Goal: Task Accomplishment & Management: Manage account settings

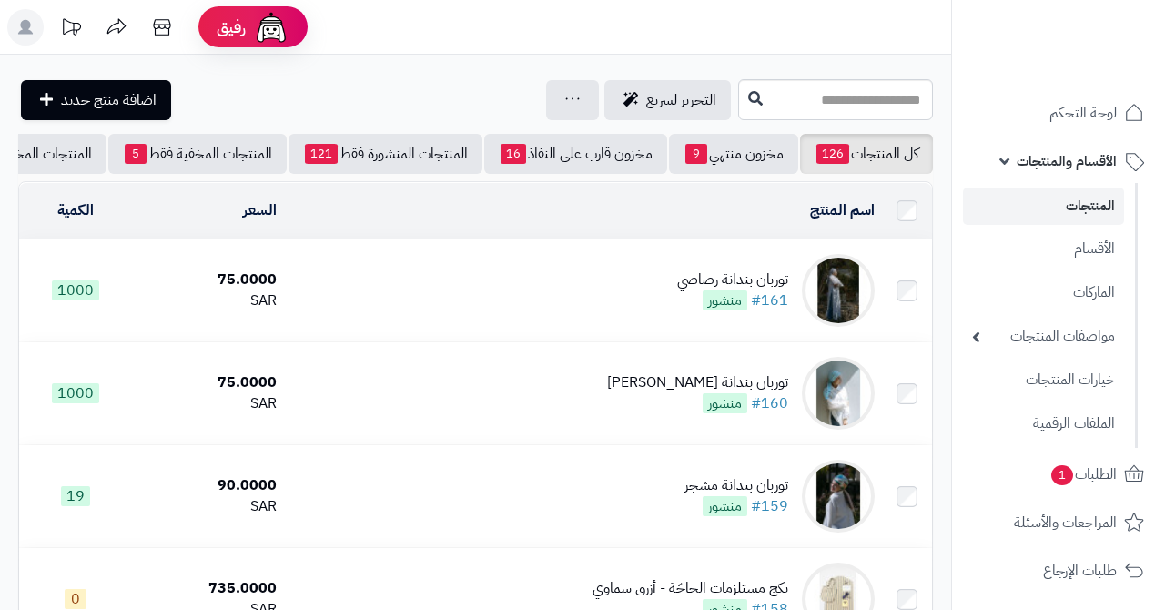
click at [1009, 153] on link "الأقسام والمنتجات" at bounding box center [1058, 161] width 191 height 44
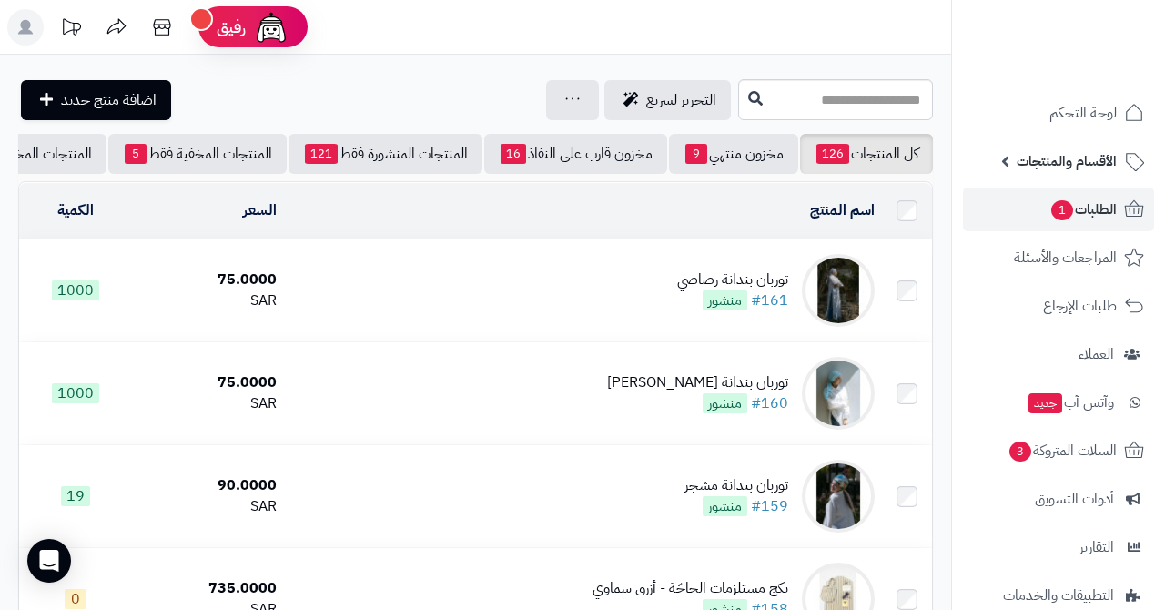
click at [1053, 217] on span "1" at bounding box center [1062, 210] width 22 height 20
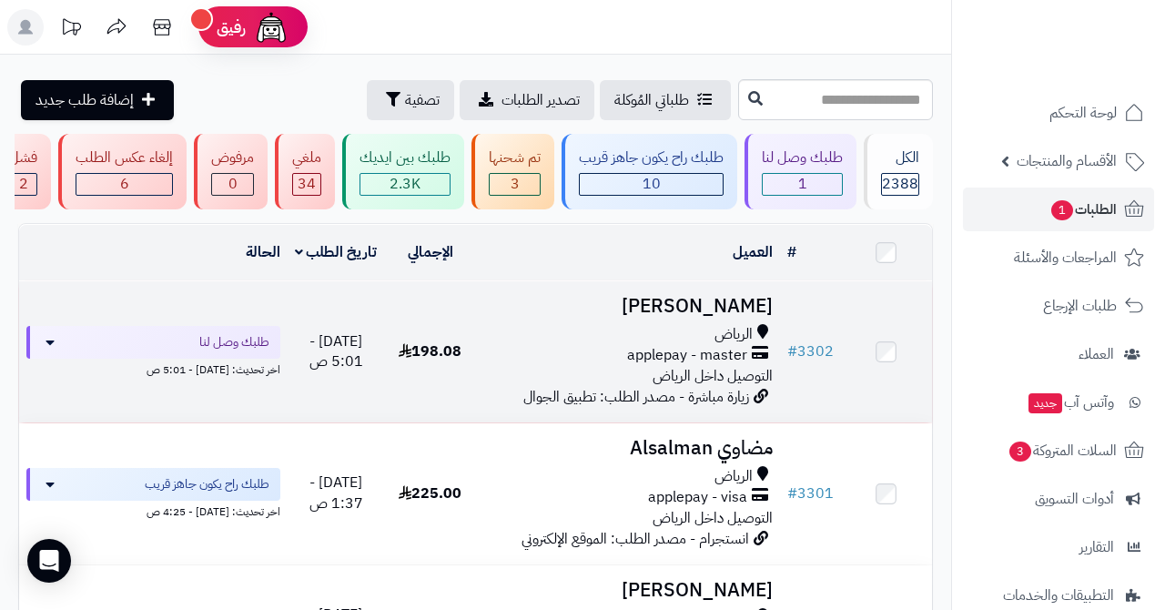
click at [704, 298] on h3 "[PERSON_NAME]" at bounding box center [627, 306] width 289 height 21
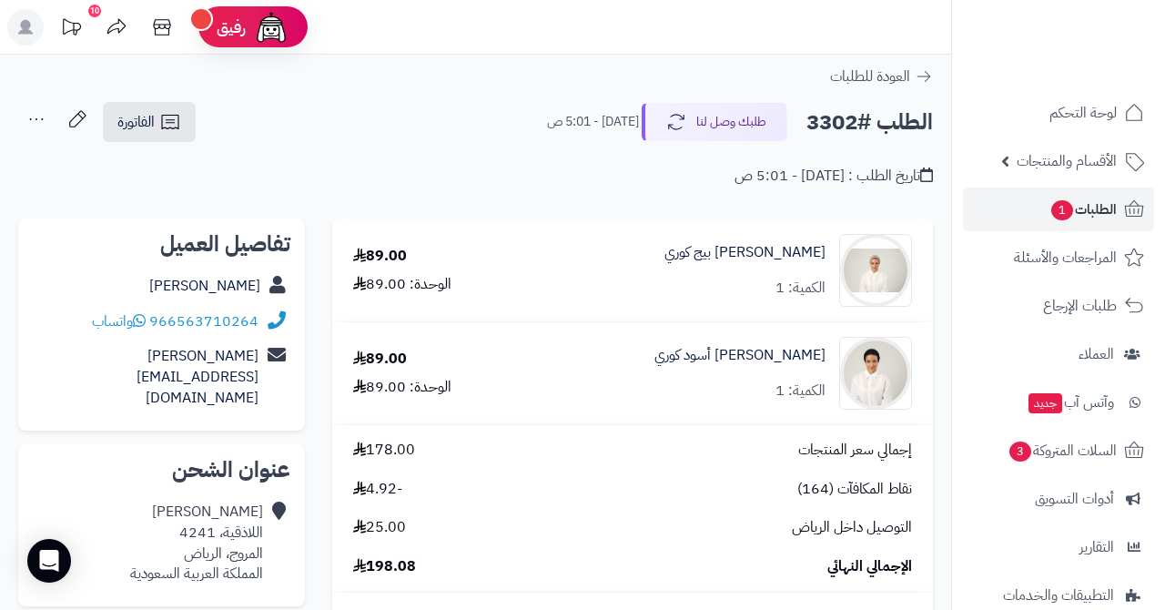
click at [1067, 207] on span "1" at bounding box center [1062, 210] width 22 height 20
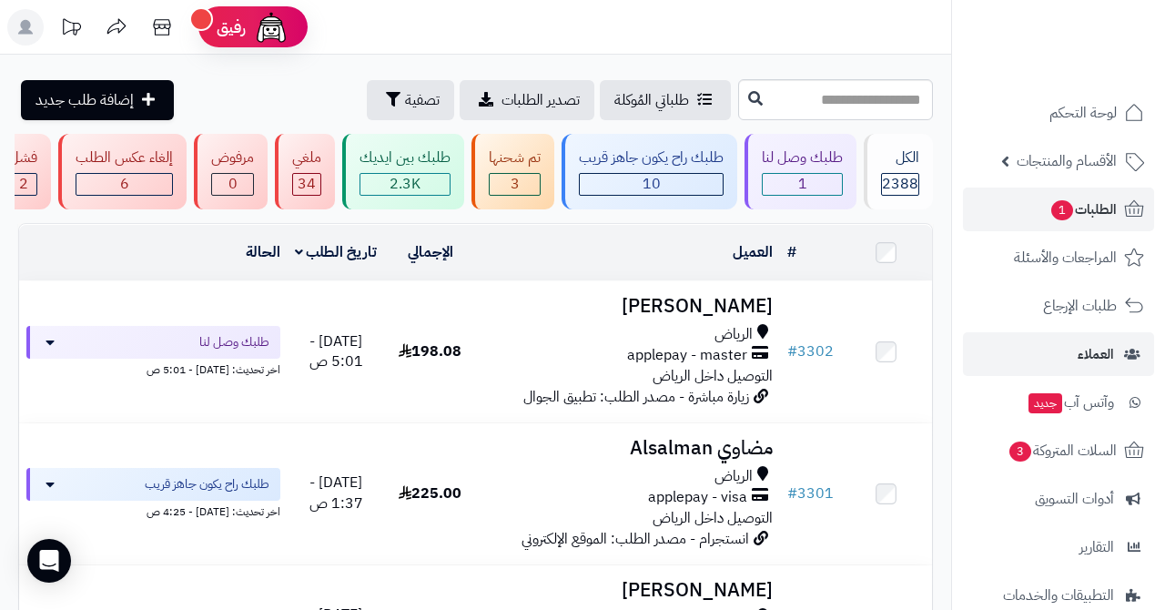
click at [1075, 349] on link "العملاء" at bounding box center [1058, 354] width 191 height 44
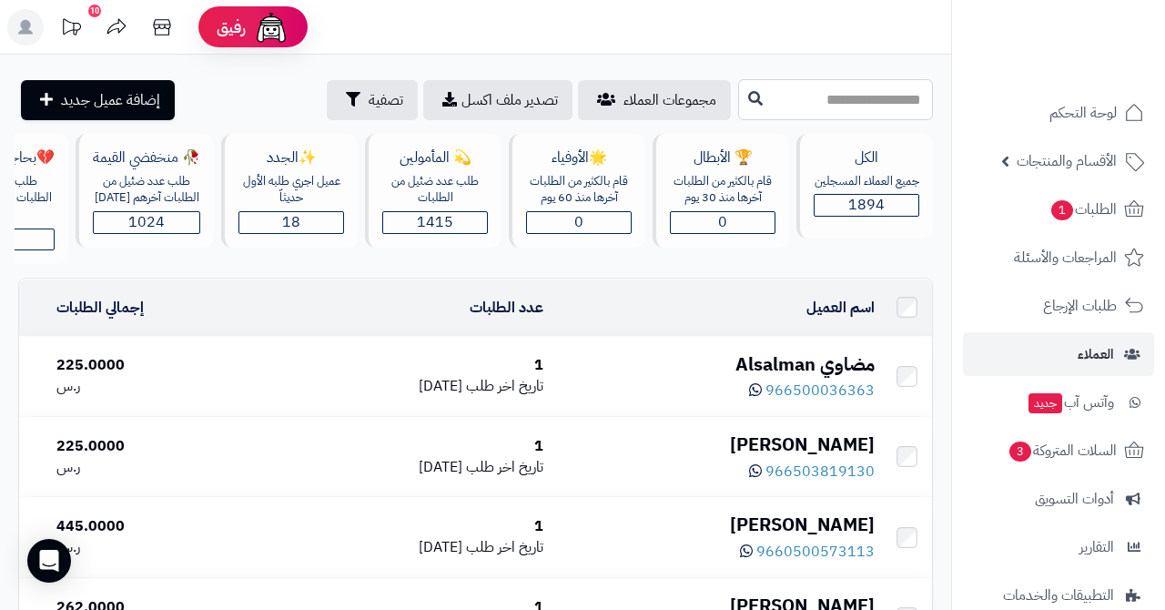
click at [865, 104] on input "text" at bounding box center [835, 99] width 195 height 41
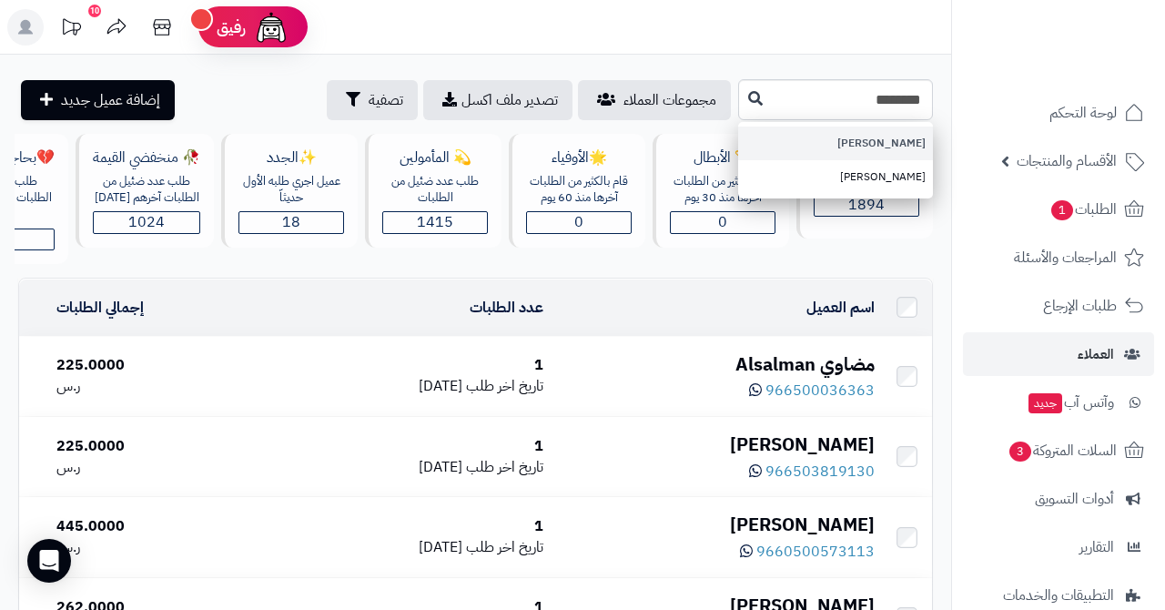
click at [901, 150] on link "[PERSON_NAME]" at bounding box center [835, 143] width 195 height 34
type input "**********"
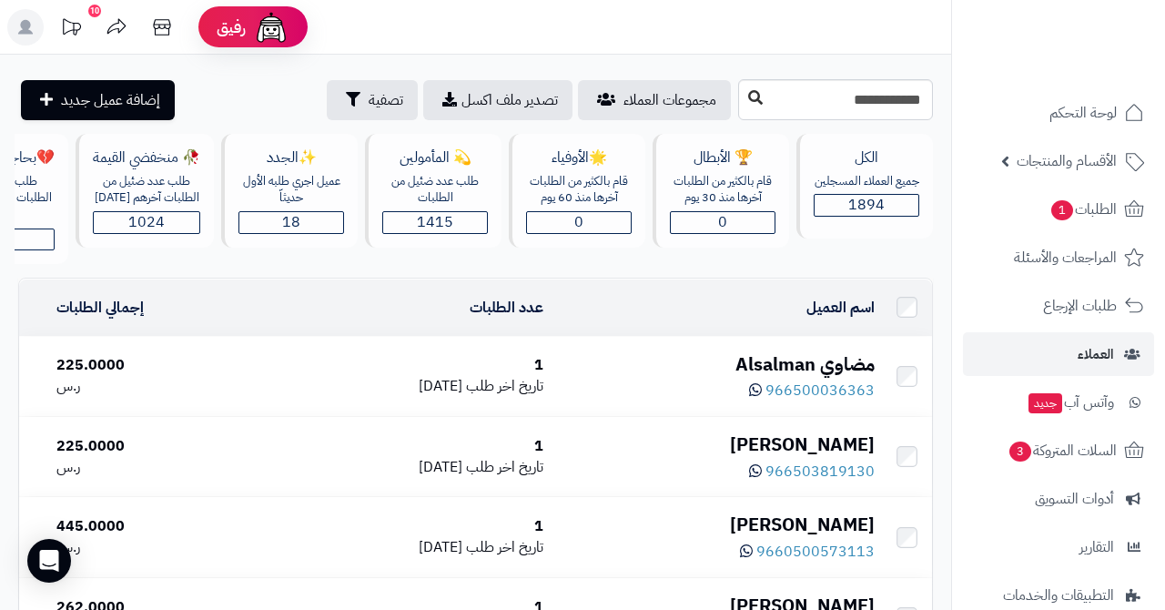
click at [748, 100] on icon at bounding box center [755, 97] width 15 height 15
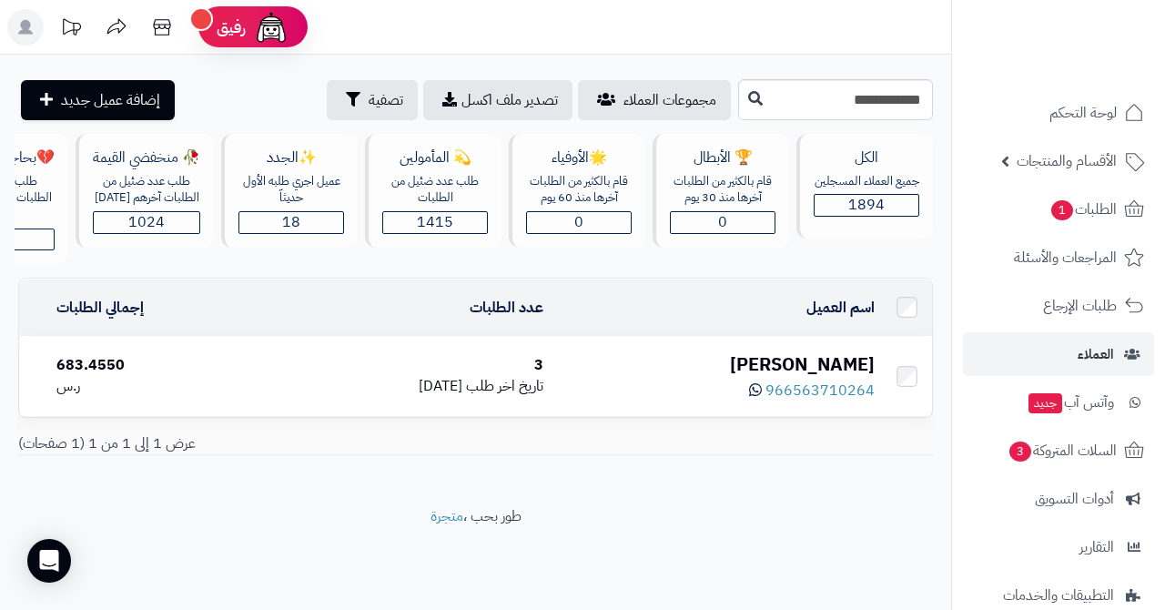
click at [837, 356] on div "[PERSON_NAME]" at bounding box center [716, 364] width 317 height 26
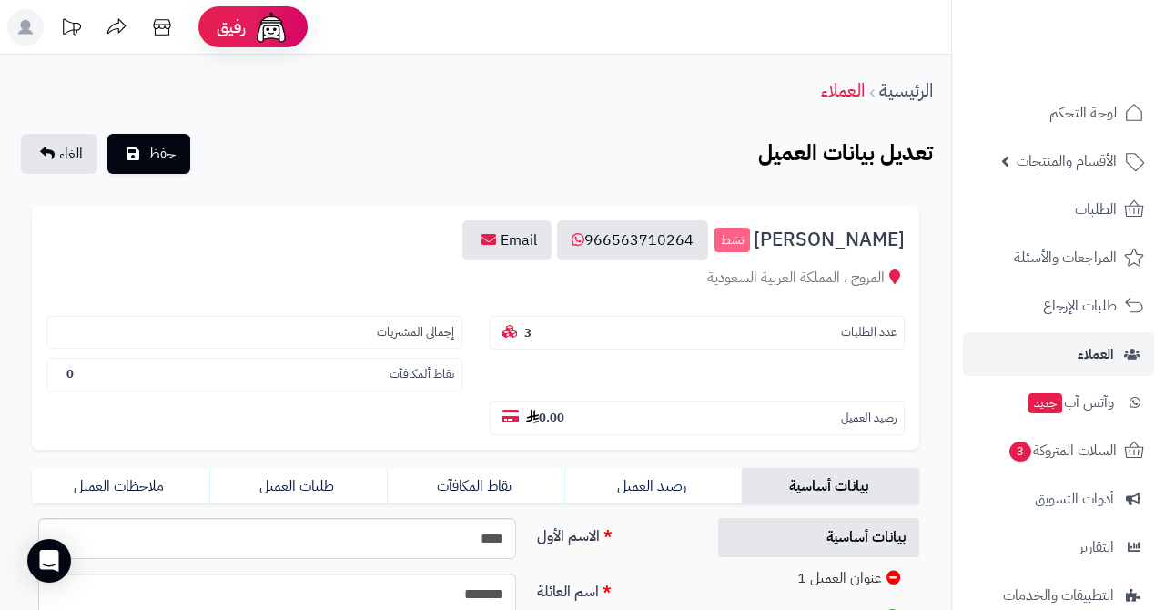
click at [388, 291] on div "[PERSON_NAME] نشط 966563710264 Email المروج ، المملكة العربية السعودية عدد الطل…" at bounding box center [475, 328] width 887 height 244
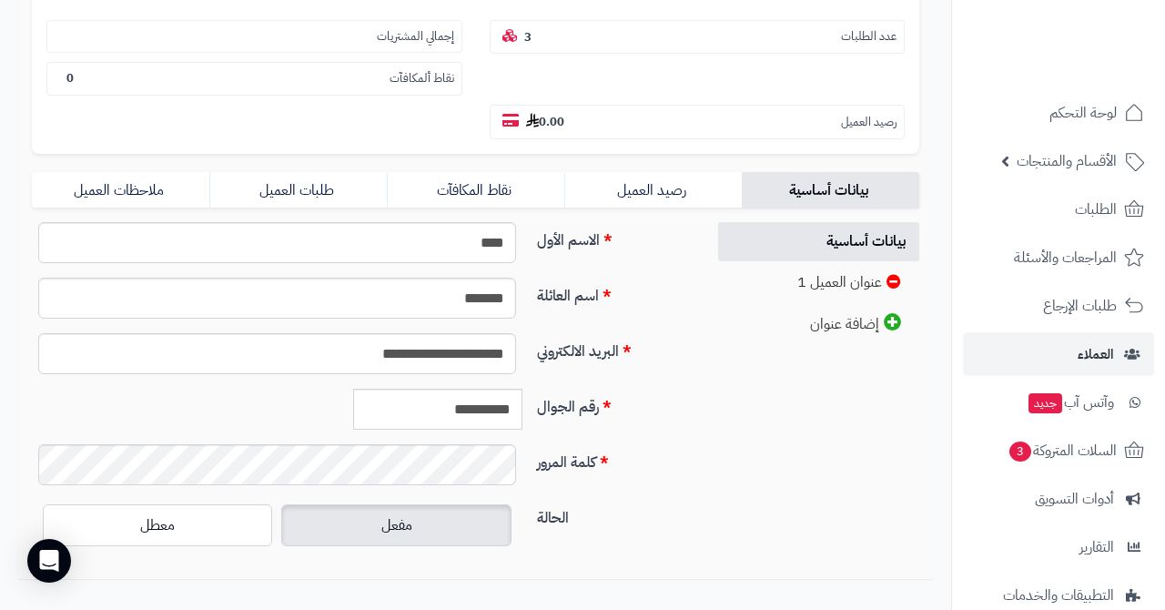
scroll to position [297, 0]
click at [309, 183] on link "طلبات العميل" at bounding box center [297, 189] width 177 height 36
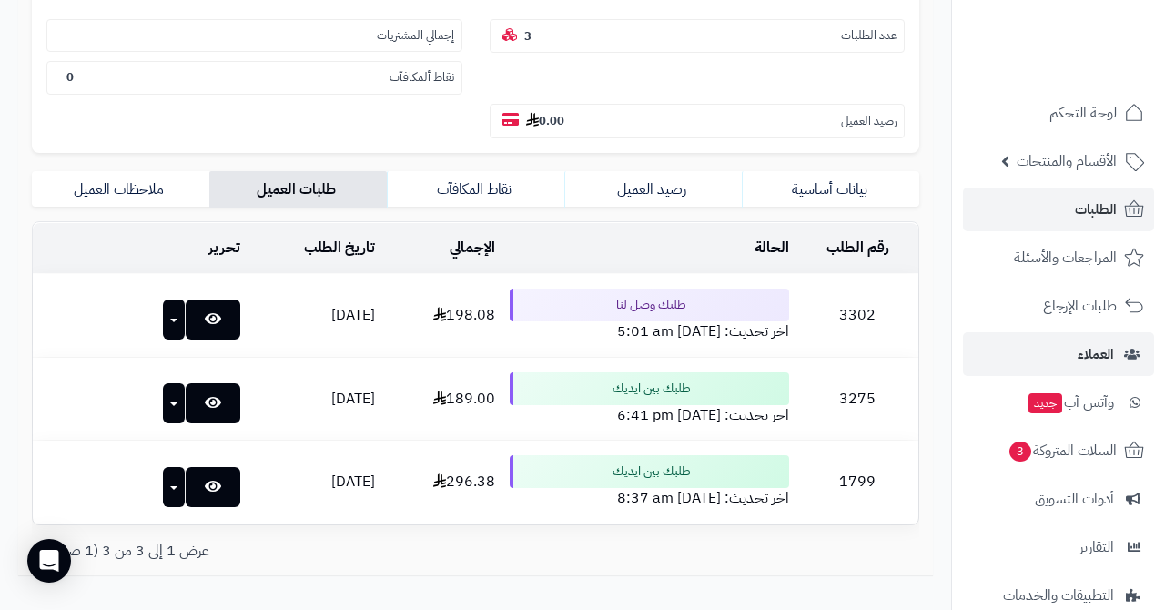
click at [1077, 220] on span "الطلبات" at bounding box center [1096, 209] width 42 height 25
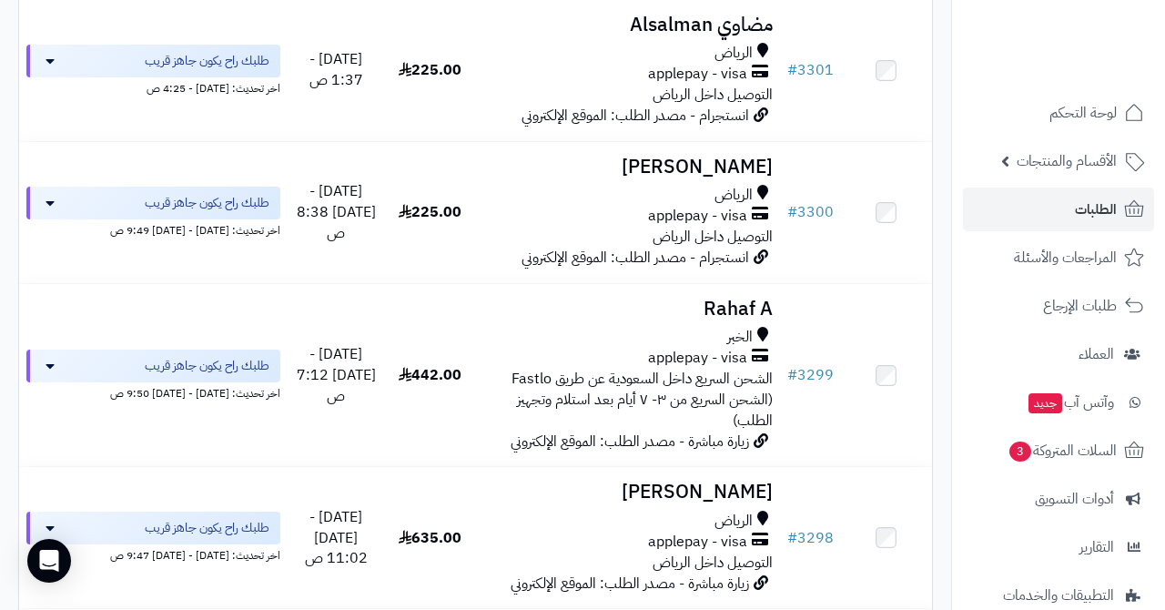
scroll to position [375, 0]
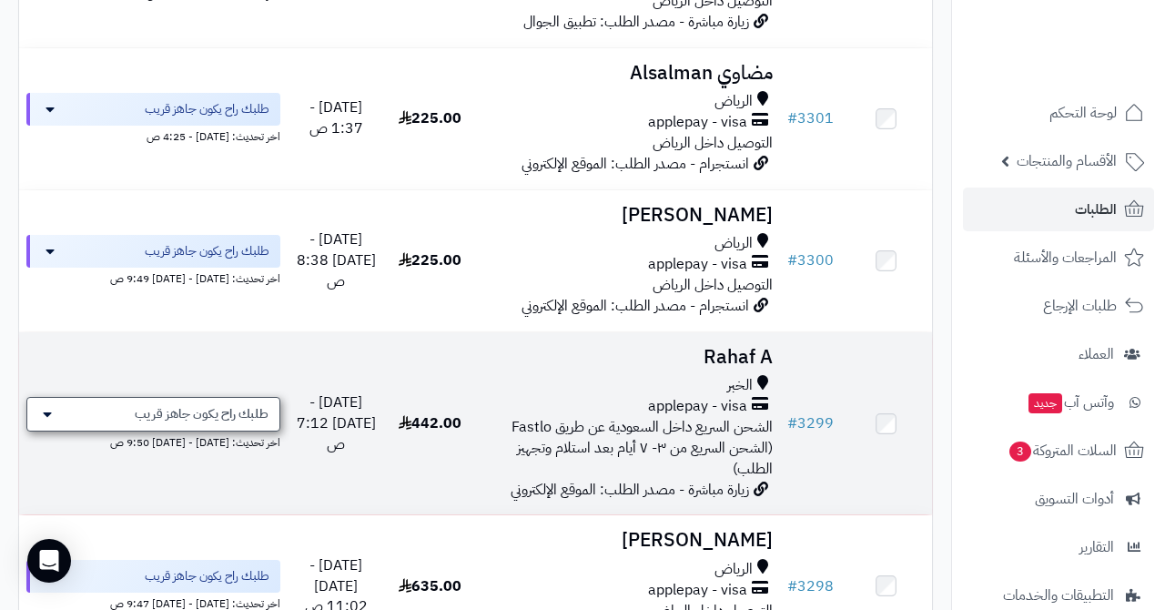
click at [241, 405] on span "طلبك راح يكون جاهز قريب" at bounding box center [202, 414] width 134 height 18
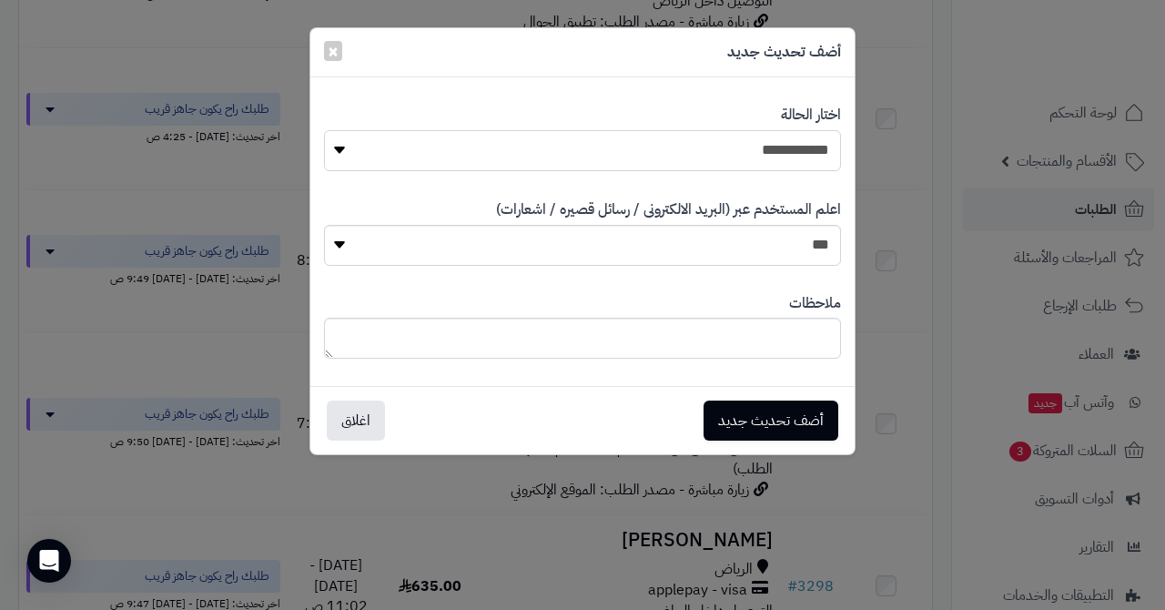
select select "*"
click at [739, 432] on button "أضف تحديث جديد" at bounding box center [770, 419] width 135 height 40
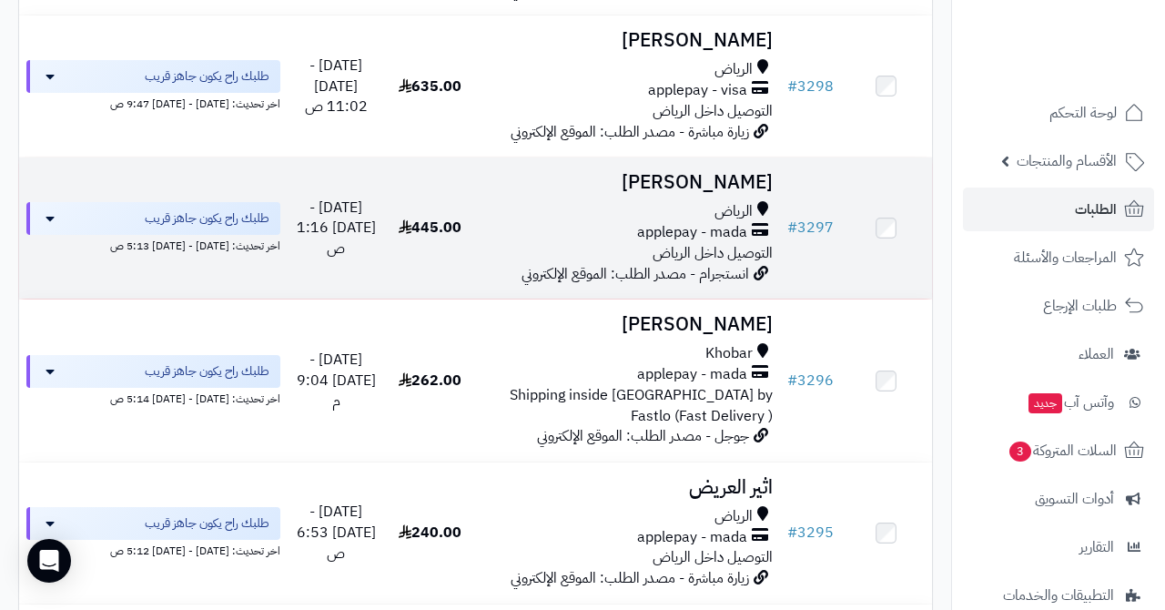
scroll to position [877, 0]
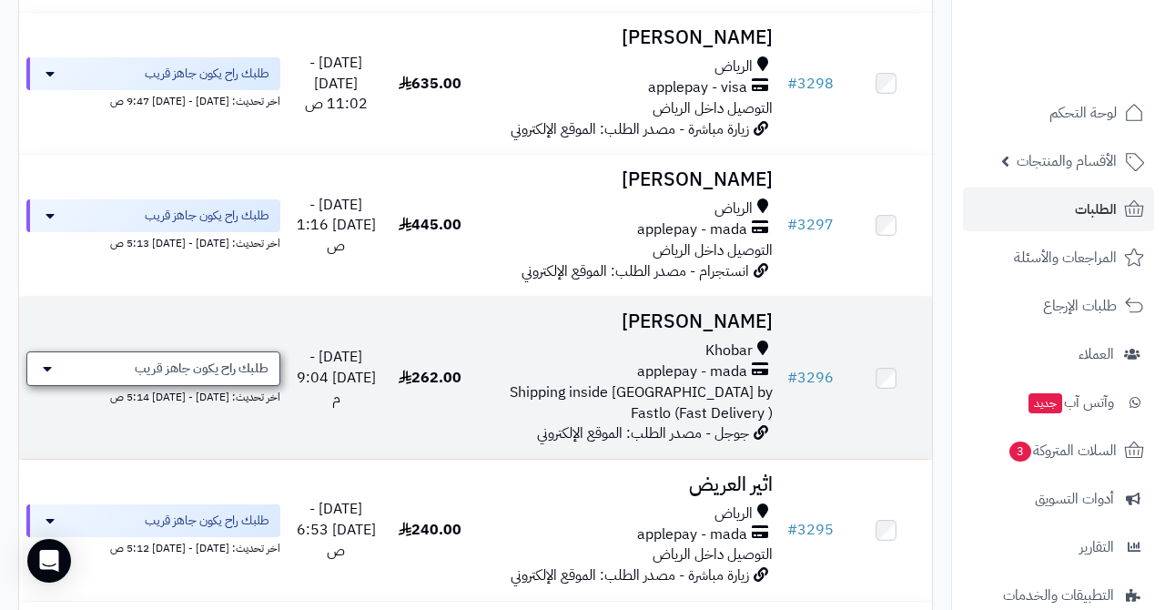
click at [179, 359] on span "طلبك راح يكون جاهز قريب" at bounding box center [202, 368] width 134 height 18
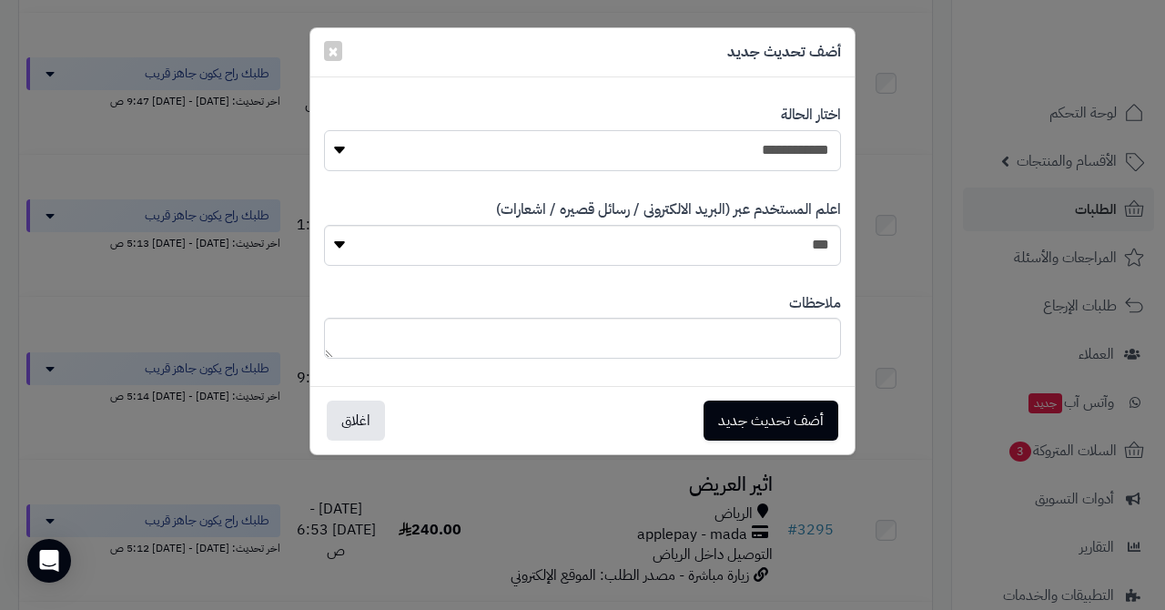
select select "*"
click at [736, 413] on button "أضف تحديث جديد" at bounding box center [770, 419] width 135 height 40
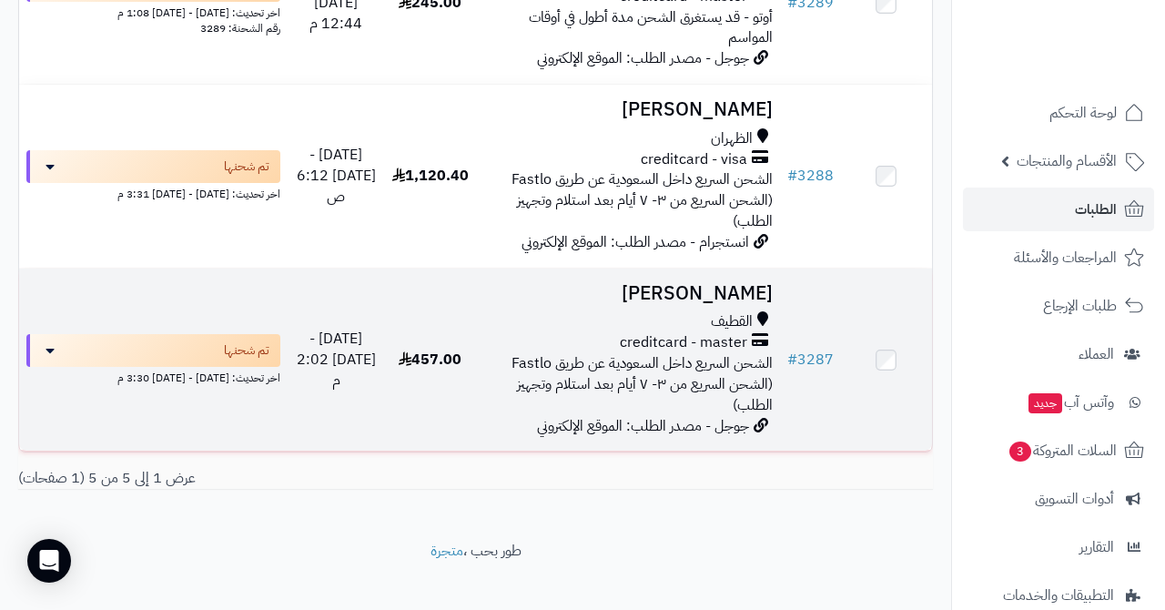
scroll to position [704, 0]
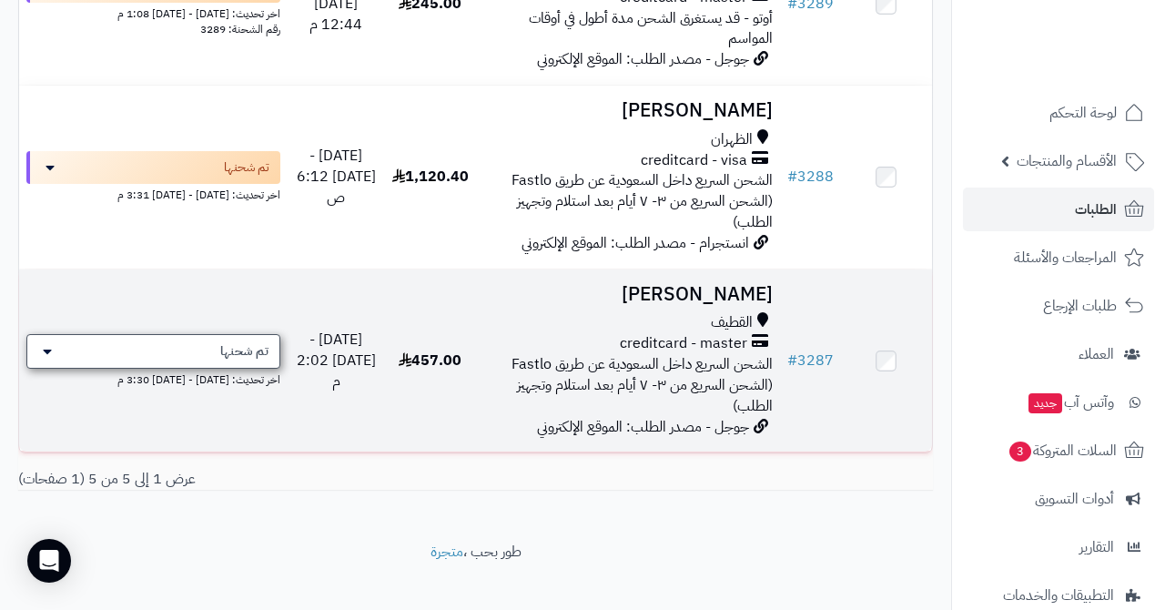
click at [202, 334] on div "تم شحنها" at bounding box center [153, 351] width 254 height 35
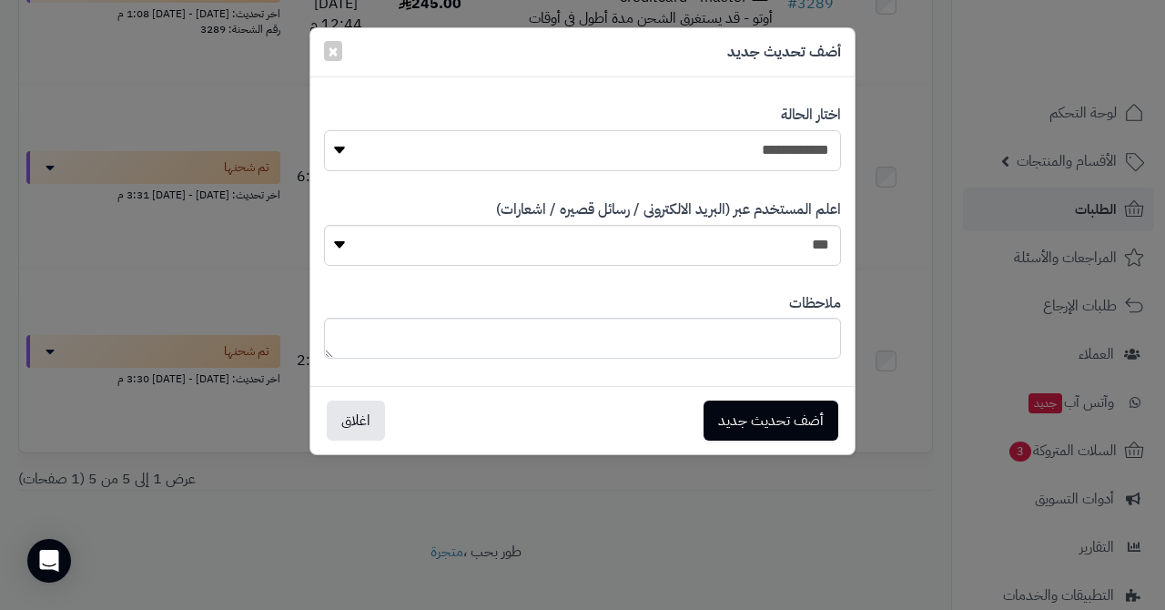
select select "*"
click at [723, 410] on button "أضف تحديث جديد" at bounding box center [770, 419] width 135 height 40
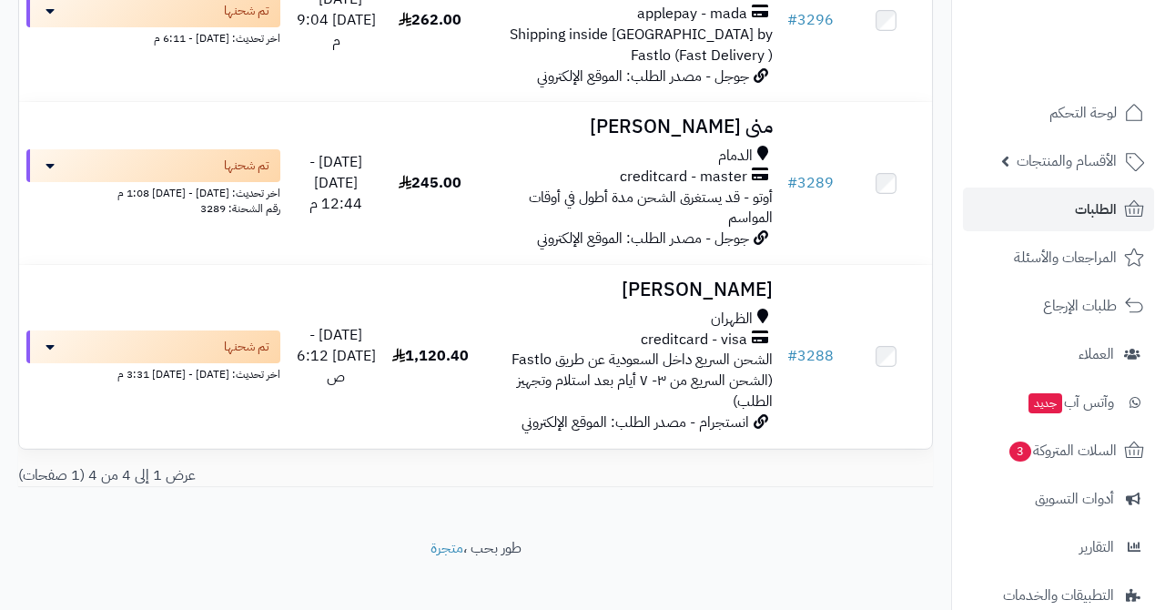
scroll to position [525, 0]
click at [147, 330] on div "تم شحنها" at bounding box center [153, 346] width 254 height 33
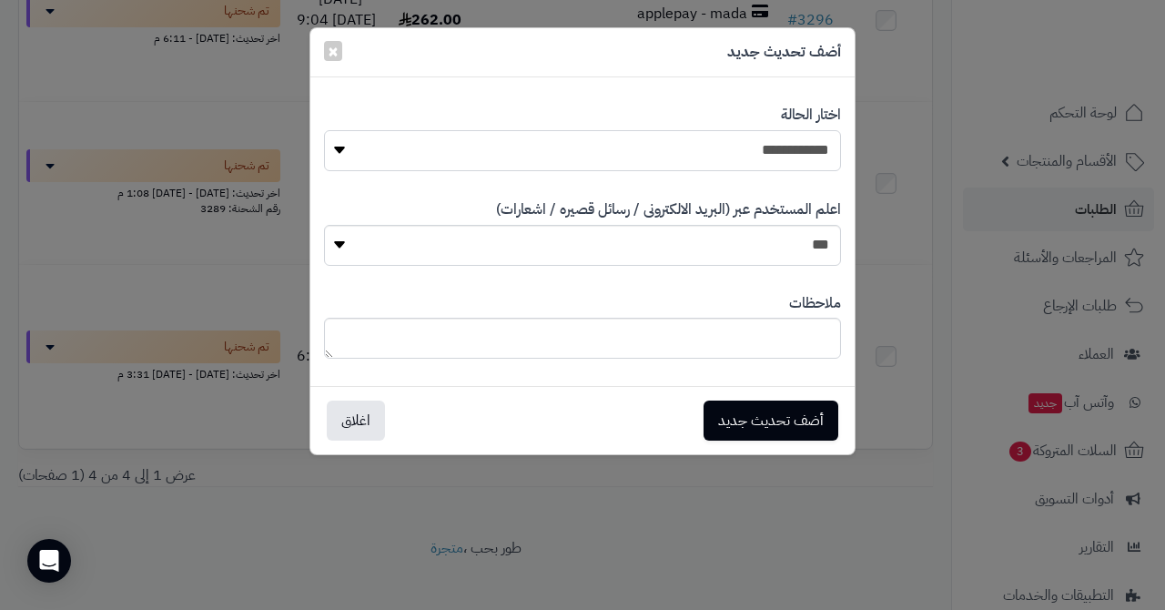
select select "*"
click at [726, 411] on button "أضف تحديث جديد" at bounding box center [770, 419] width 135 height 40
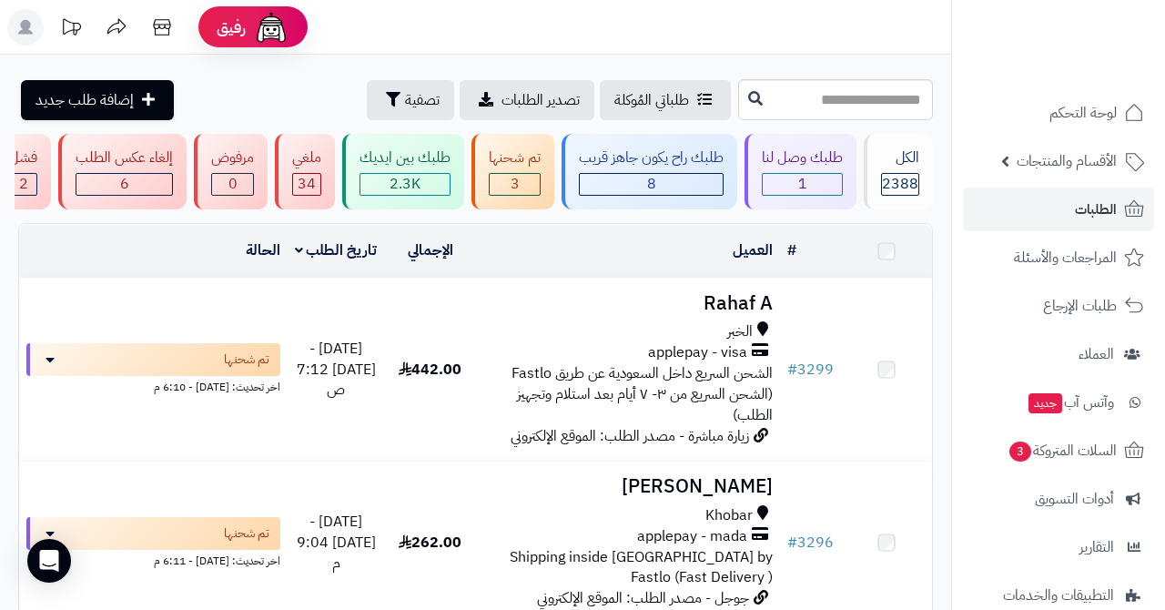
scroll to position [345, 0]
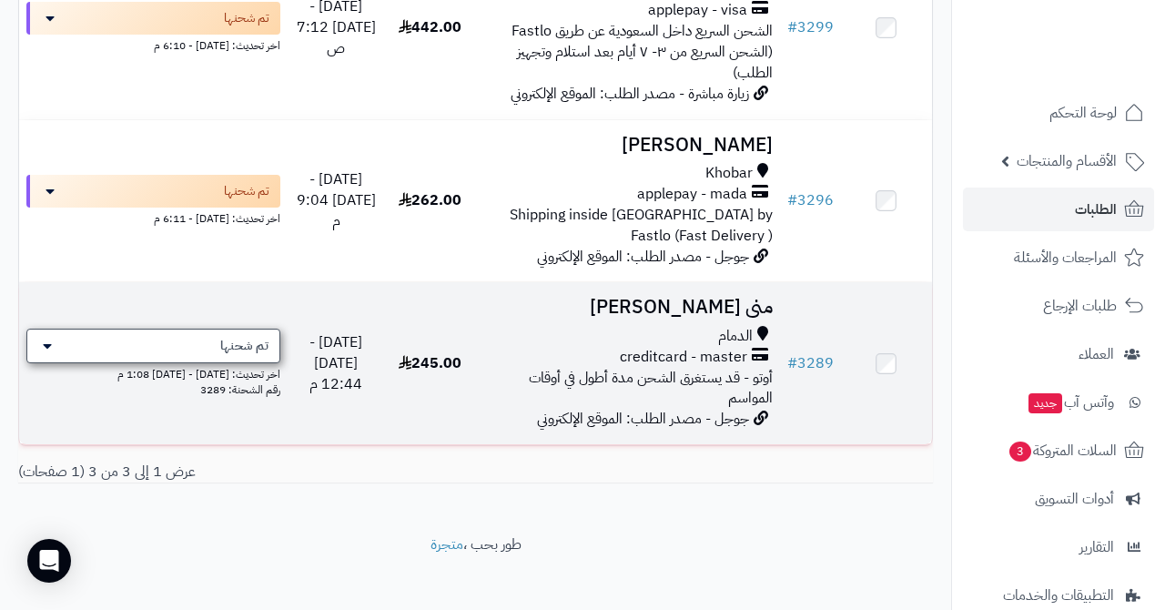
click at [150, 328] on div "تم شحنها" at bounding box center [153, 345] width 254 height 35
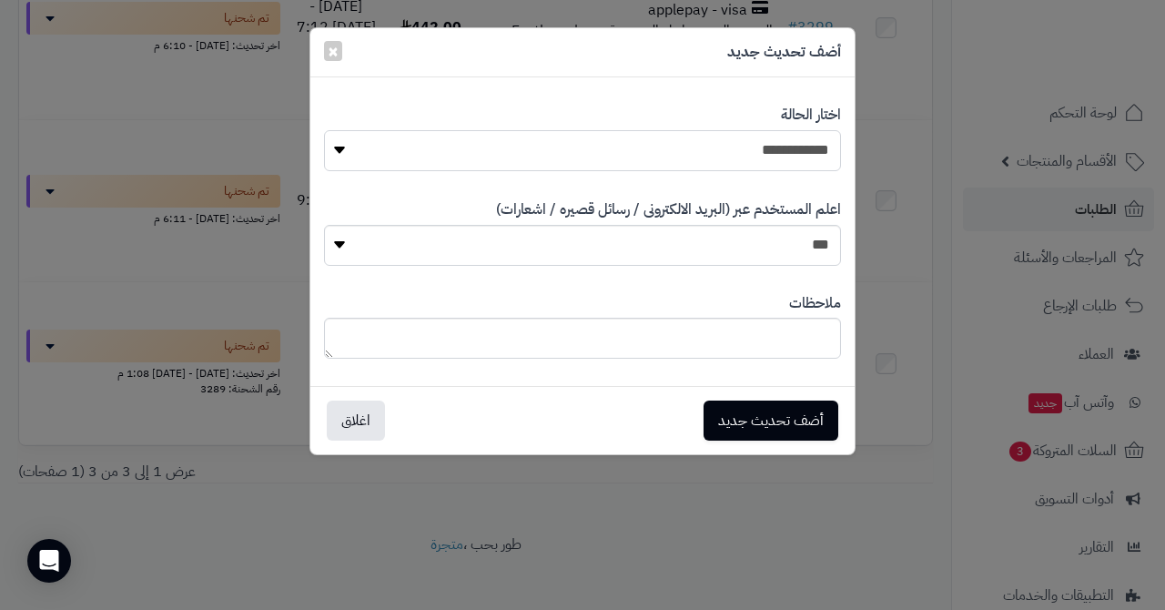
select select "*"
click at [735, 419] on button "أضف تحديث جديد" at bounding box center [770, 419] width 135 height 40
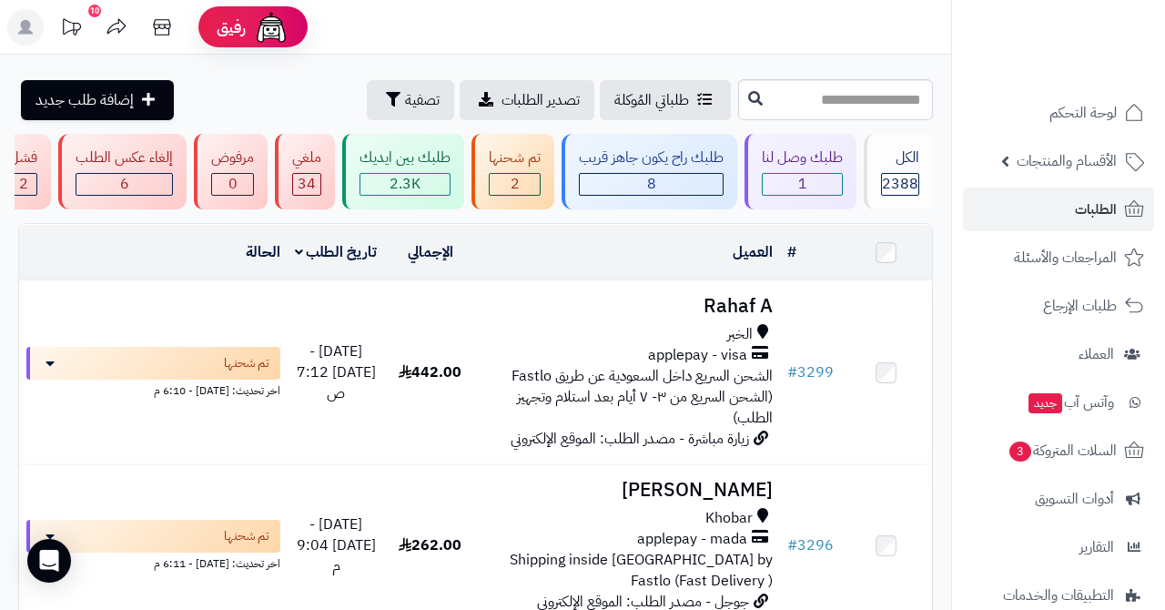
click at [1071, 210] on link "الطلبات" at bounding box center [1058, 209] width 191 height 44
